Goal: Task Accomplishment & Management: Complete application form

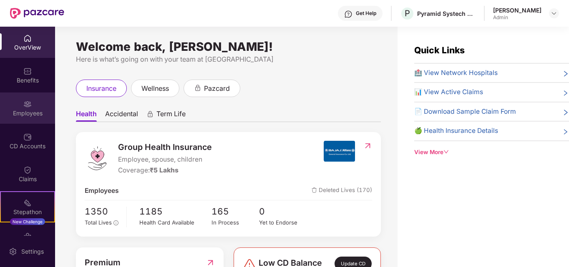
click at [32, 111] on div "Employees" at bounding box center [27, 113] width 55 height 8
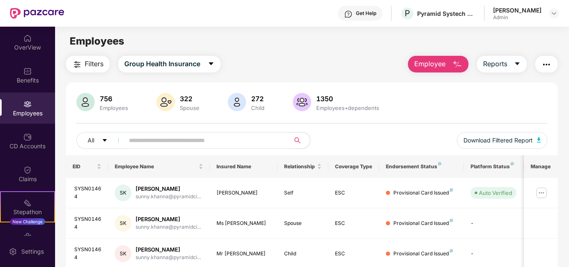
click at [454, 58] on button "Employee" at bounding box center [438, 64] width 60 height 17
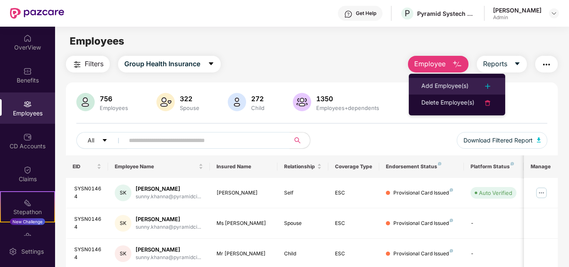
click at [450, 82] on div "Add Employee(s)" at bounding box center [444, 86] width 47 height 10
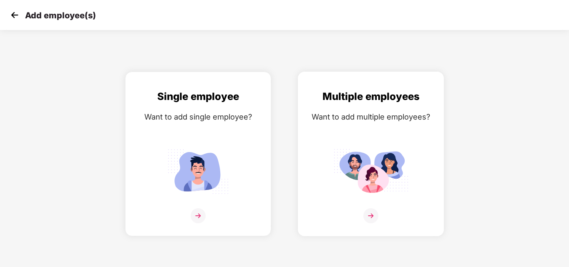
click at [371, 216] on img at bounding box center [370, 215] width 15 height 15
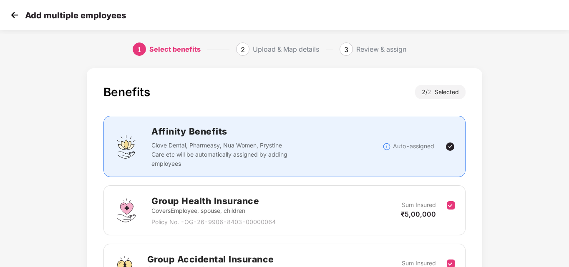
scroll to position [99, 0]
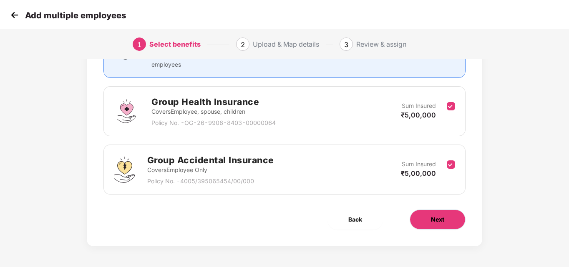
click at [424, 218] on button "Next" at bounding box center [437, 220] width 56 height 20
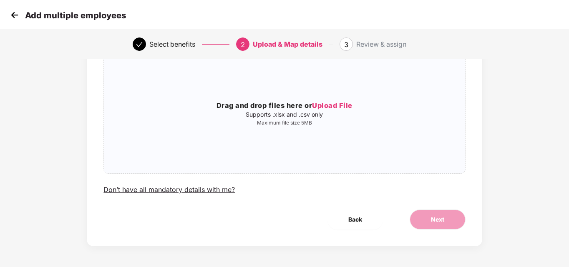
scroll to position [0, 0]
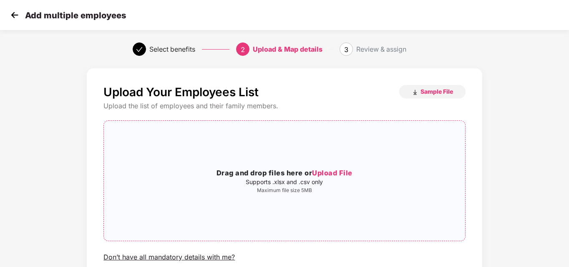
click at [340, 170] on span "Upload File" at bounding box center [332, 173] width 40 height 8
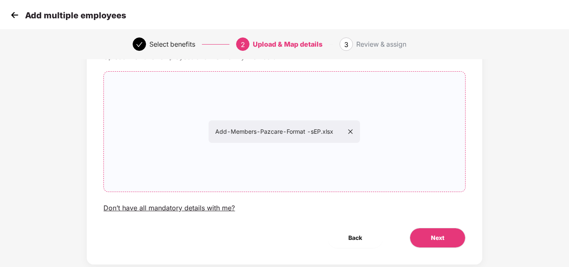
scroll to position [68, 0]
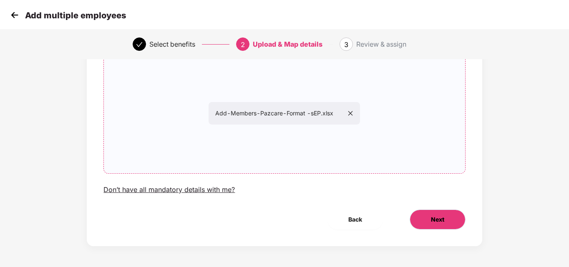
click at [449, 222] on button "Next" at bounding box center [437, 220] width 56 height 20
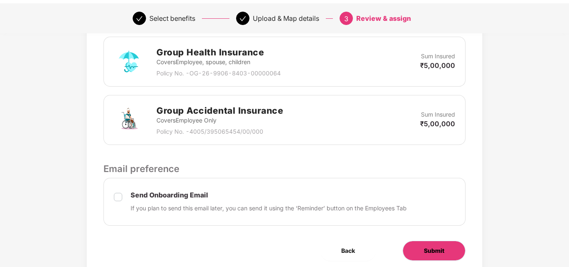
click at [424, 250] on span "Submit" at bounding box center [434, 250] width 20 height 9
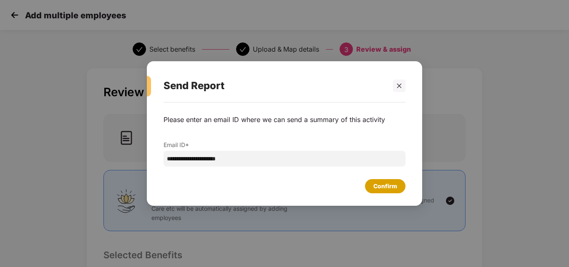
click at [382, 191] on div "Confirm" at bounding box center [385, 186] width 40 height 14
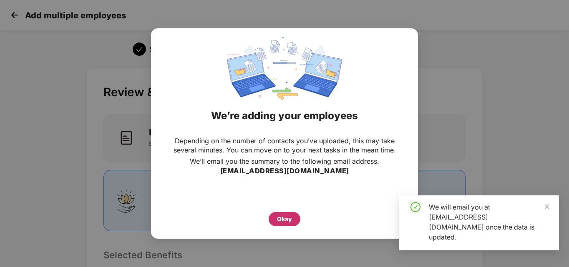
click at [286, 219] on div "Okay" at bounding box center [284, 219] width 15 height 9
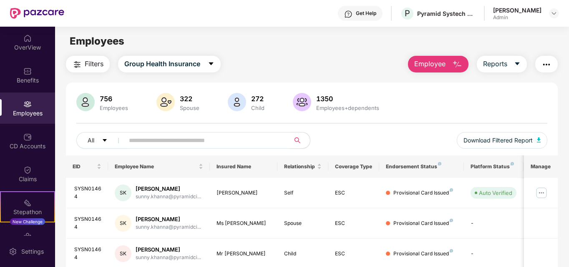
click at [178, 137] on input "text" at bounding box center [204, 140] width 150 height 13
paste input "*********"
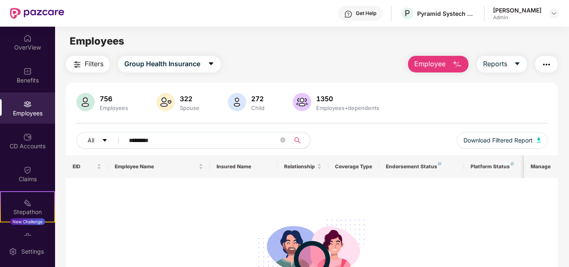
type input "*********"
click at [454, 60] on img "button" at bounding box center [457, 65] width 10 height 10
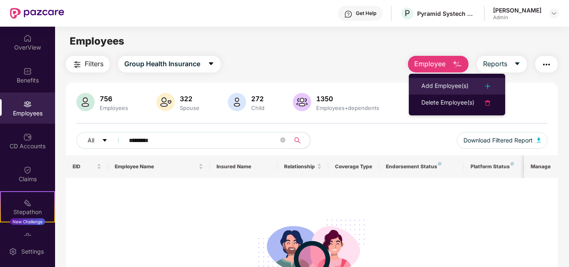
click at [449, 82] on div "Add Employee(s)" at bounding box center [444, 86] width 47 height 10
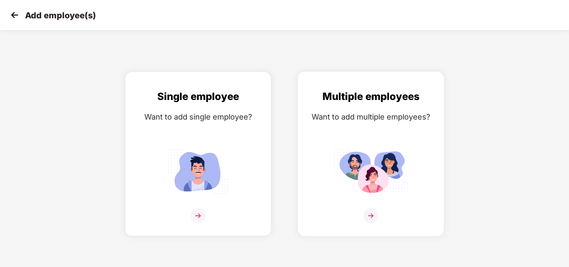
click at [369, 217] on img at bounding box center [370, 215] width 15 height 15
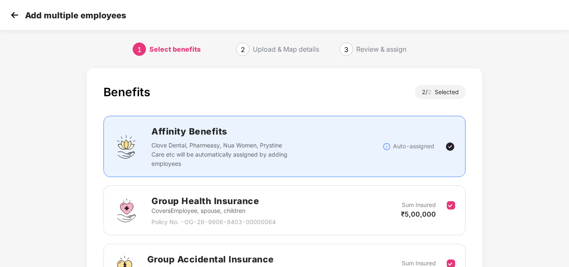
click at [567, 202] on div "Benefits 2 / 2 Selected Affinity Benefits Clove Dental, Pharmeasy, Nua Women, P…" at bounding box center [284, 215] width 569 height 302
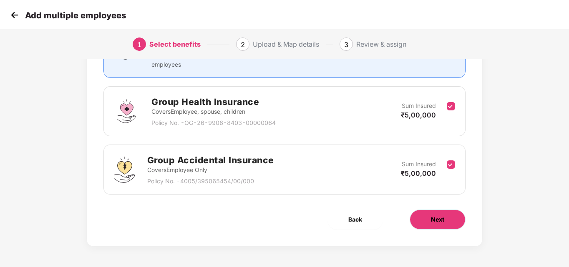
click at [434, 215] on span "Next" at bounding box center [437, 219] width 13 height 9
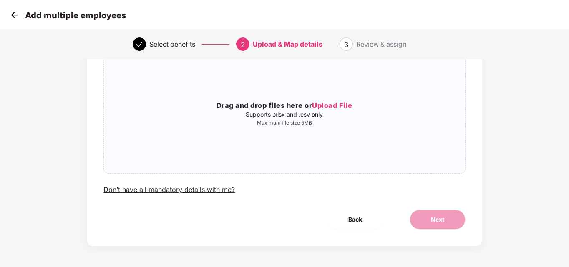
scroll to position [0, 0]
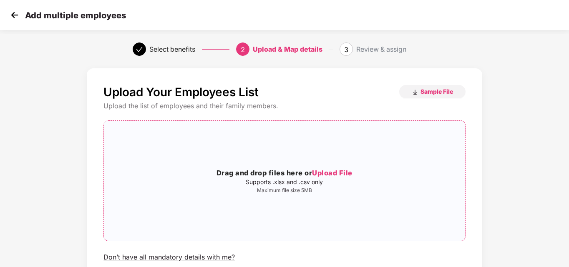
click at [336, 173] on span "Upload File" at bounding box center [332, 173] width 40 height 8
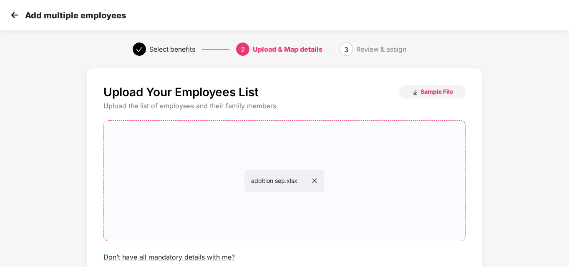
scroll to position [68, 0]
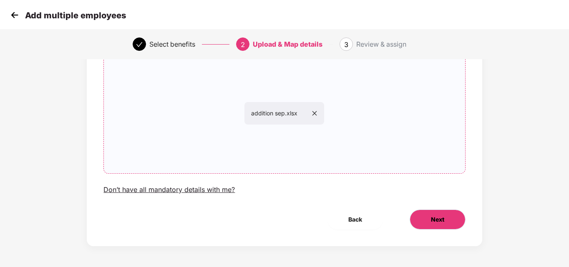
click at [442, 211] on button "Next" at bounding box center [437, 220] width 56 height 20
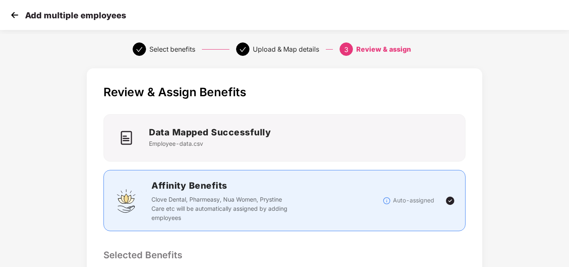
scroll to position [234, 0]
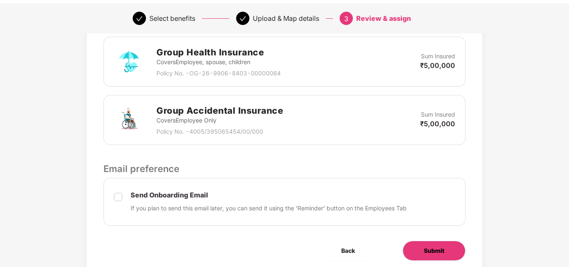
click at [431, 253] on span "Submit" at bounding box center [434, 250] width 20 height 9
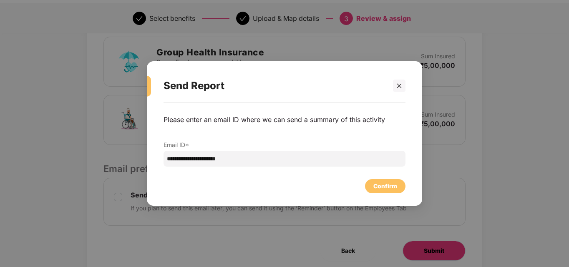
scroll to position [0, 0]
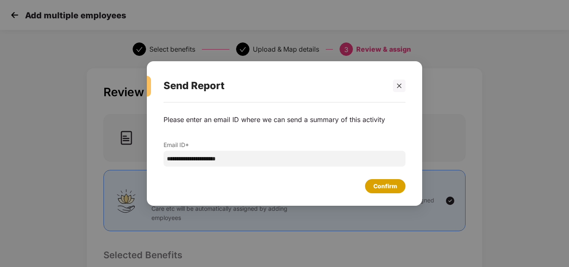
click at [386, 188] on div "Confirm" at bounding box center [385, 186] width 24 height 9
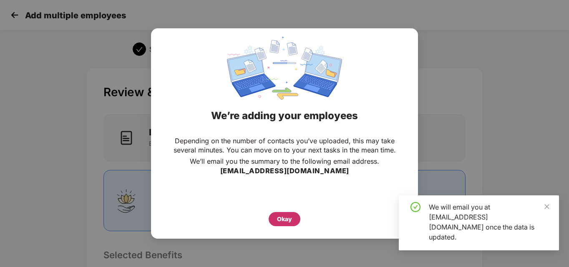
click at [290, 219] on div "Okay" at bounding box center [284, 219] width 15 height 9
